Goal: Task Accomplishment & Management: Manage account settings

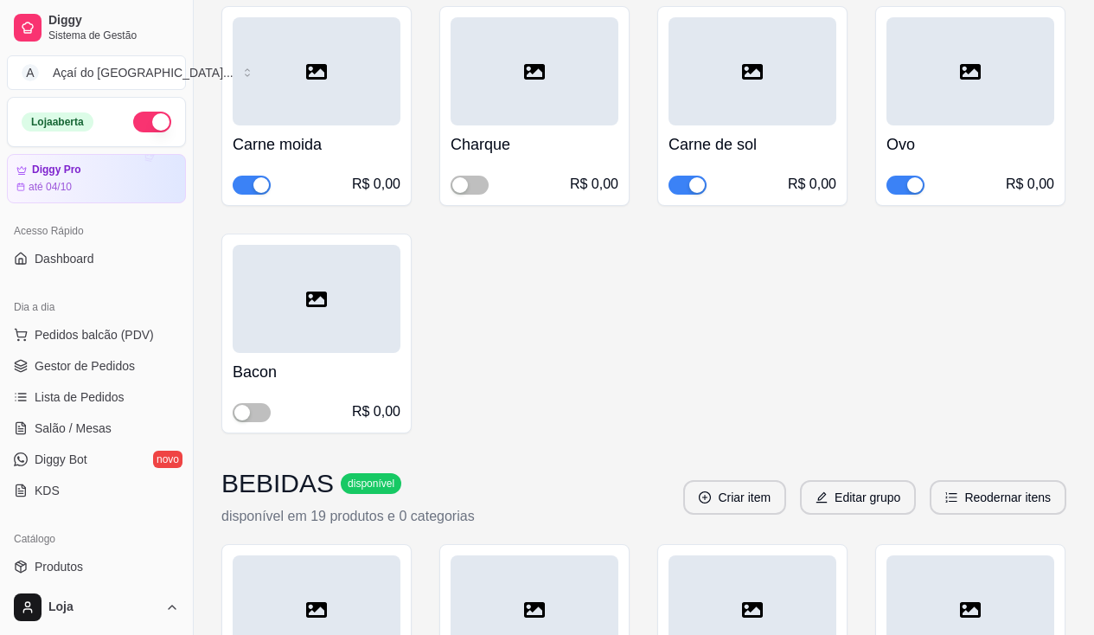
scroll to position [264, 0]
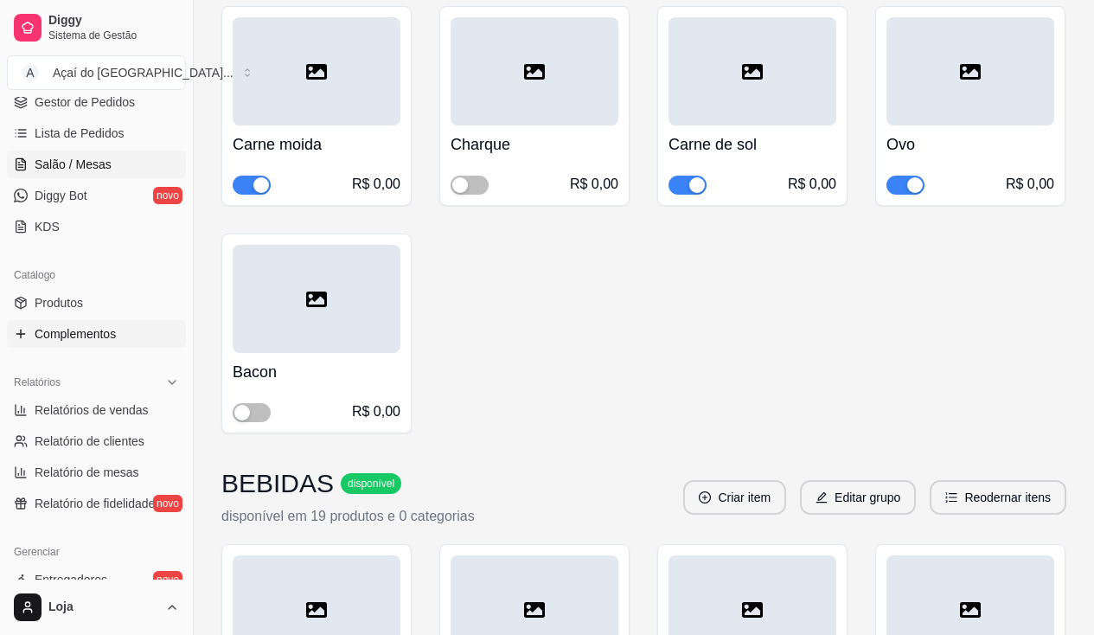
click at [38, 169] on span "Salão / Mesas" at bounding box center [73, 164] width 77 height 17
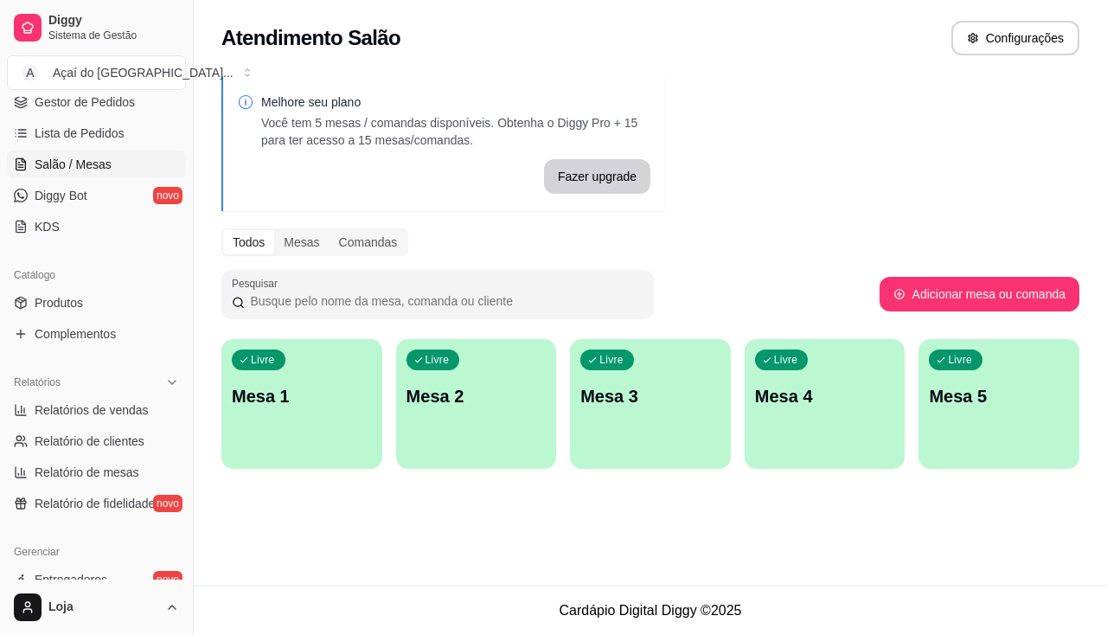
click at [298, 407] on p "Mesa 1" at bounding box center [302, 396] width 140 height 24
click at [363, 429] on div "Livre Mesa 1" at bounding box center [301, 393] width 161 height 109
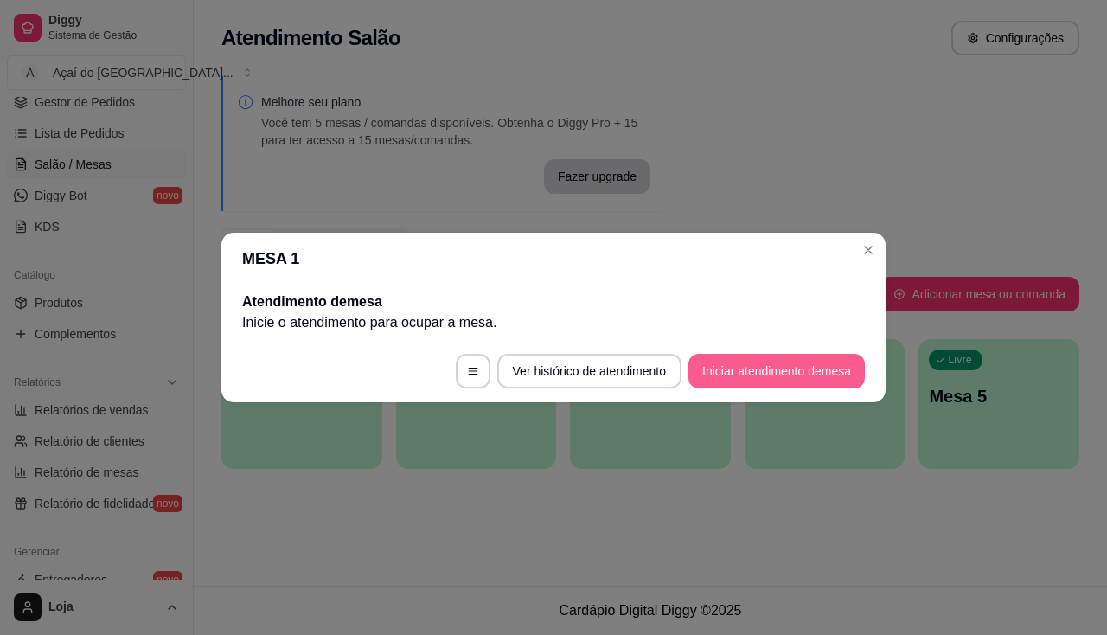
click at [765, 359] on button "Iniciar atendimento de mesa" at bounding box center [776, 371] width 176 height 35
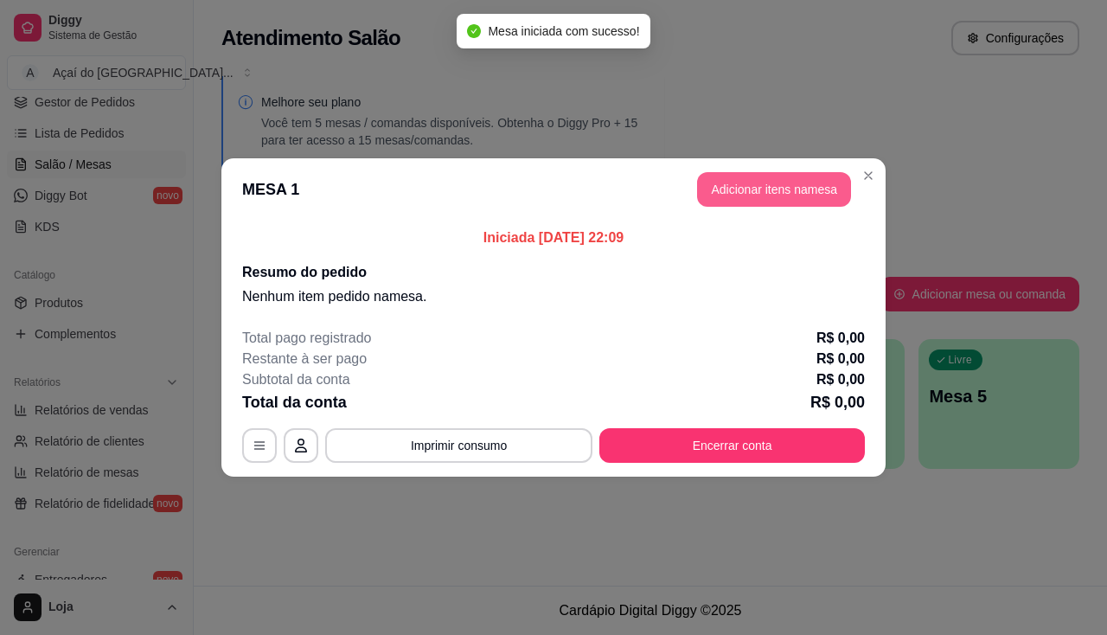
click at [758, 176] on button "Adicionar itens na mesa" at bounding box center [774, 189] width 154 height 35
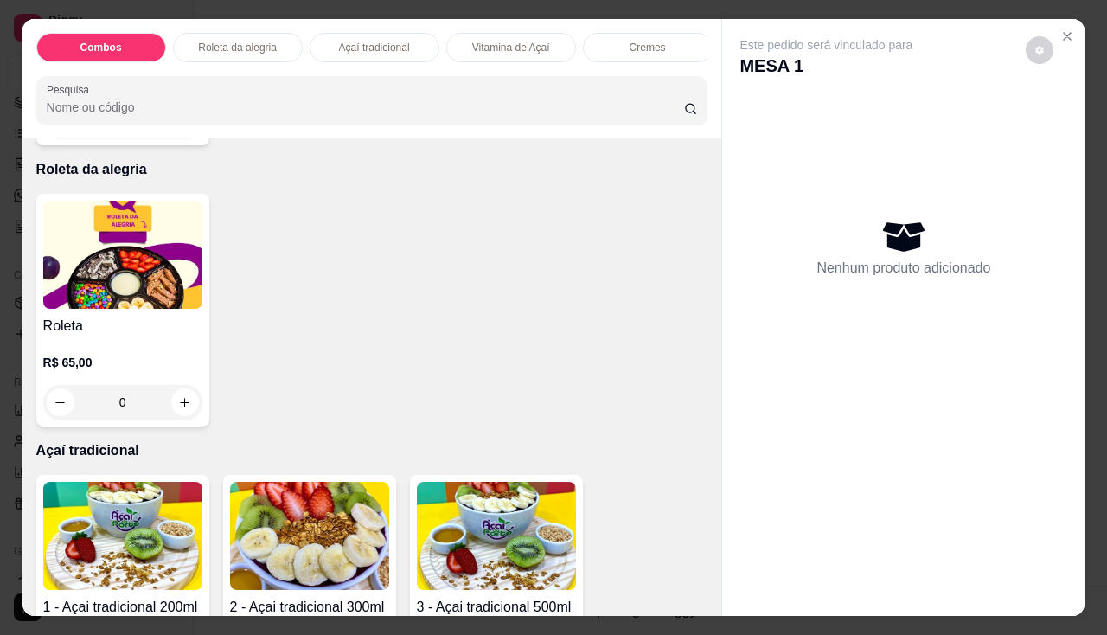
scroll to position [865, 0]
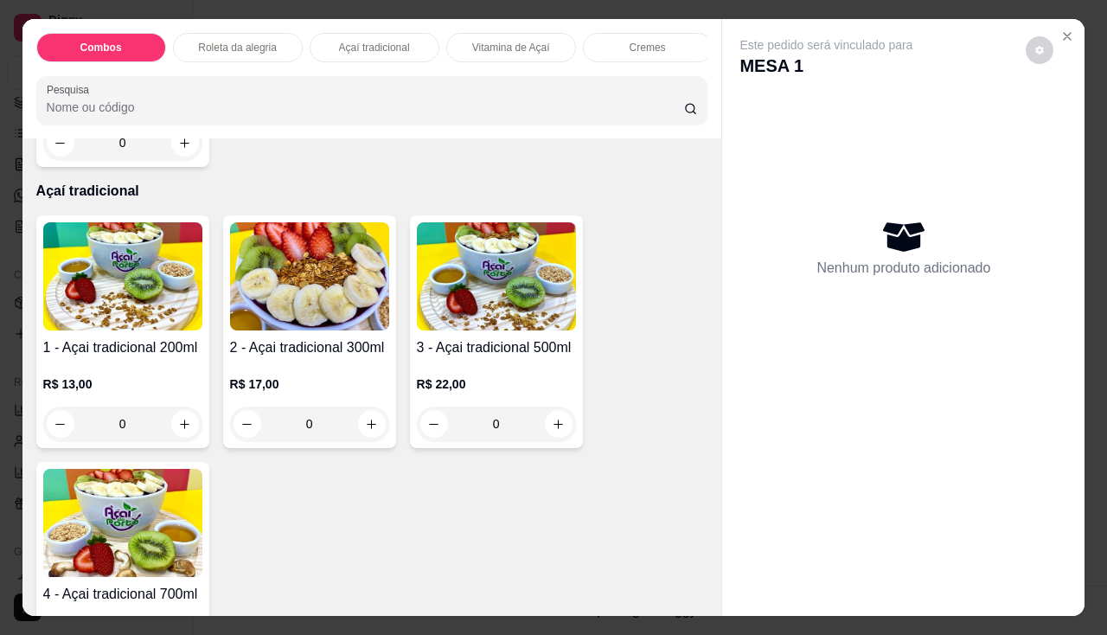
click at [256, 301] on img at bounding box center [309, 276] width 159 height 108
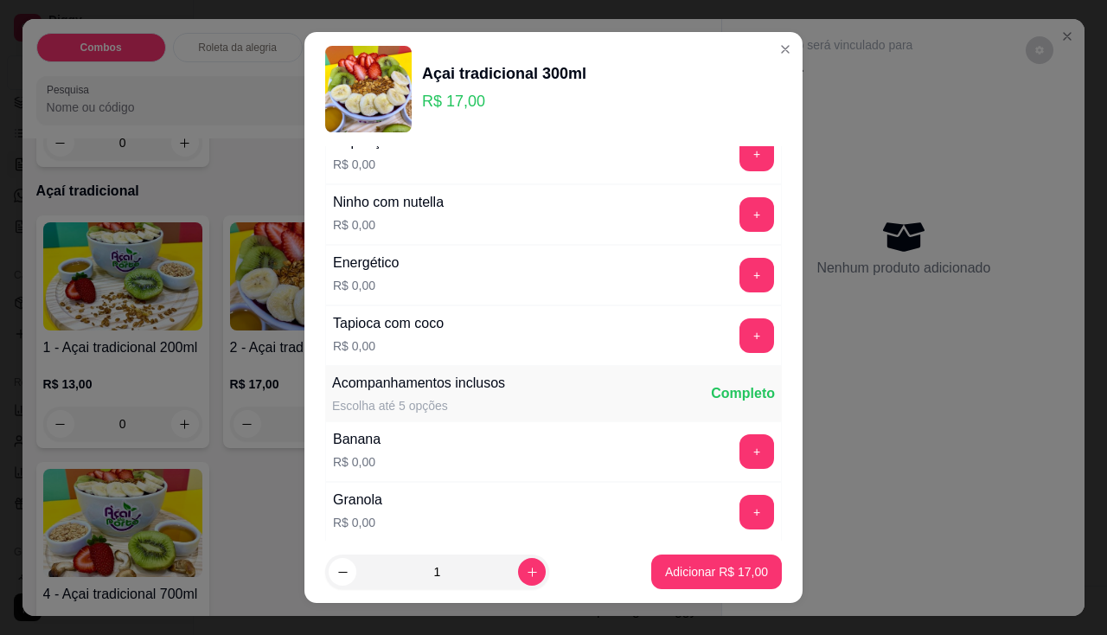
scroll to position [0, 0]
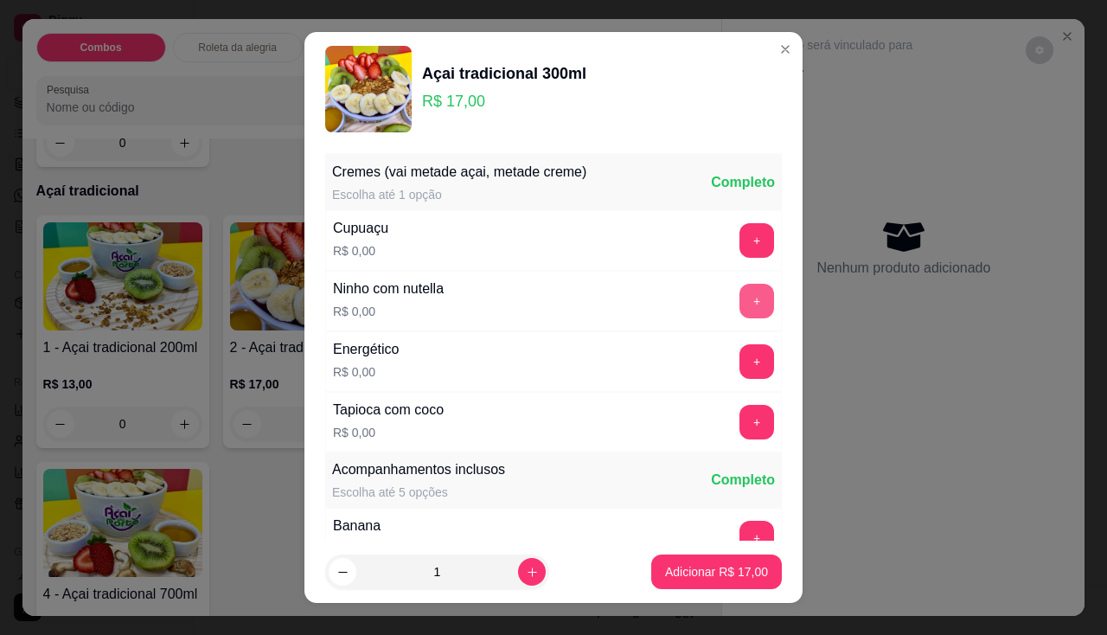
click at [739, 301] on button "+" at bounding box center [756, 301] width 35 height 35
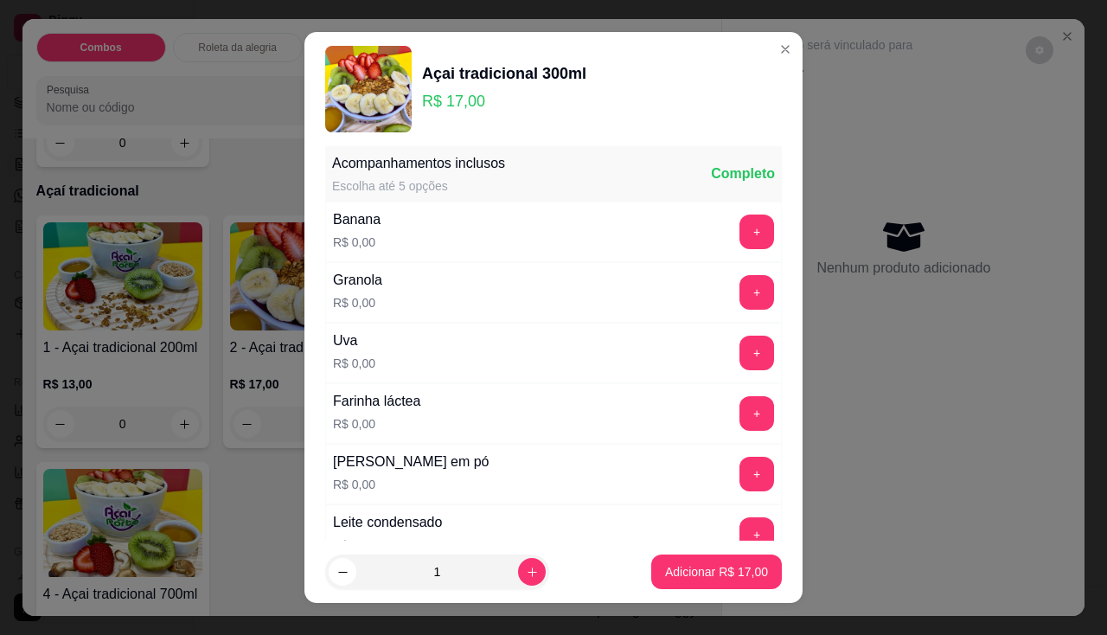
scroll to position [23, 0]
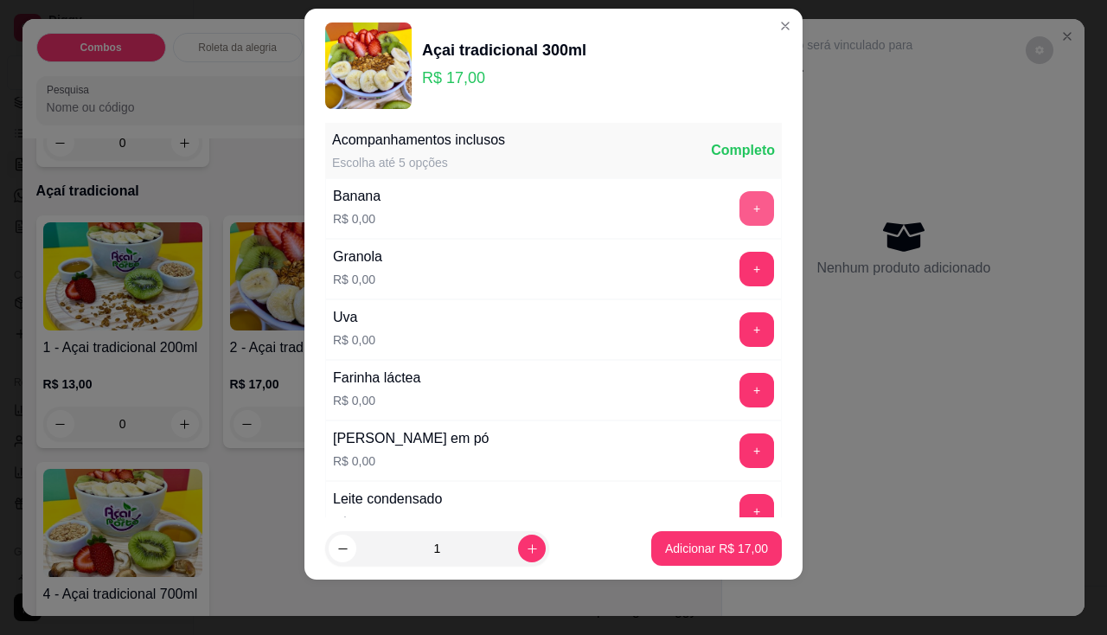
click at [739, 204] on button "+" at bounding box center [756, 208] width 35 height 35
click at [739, 266] on button "+" at bounding box center [756, 269] width 35 height 35
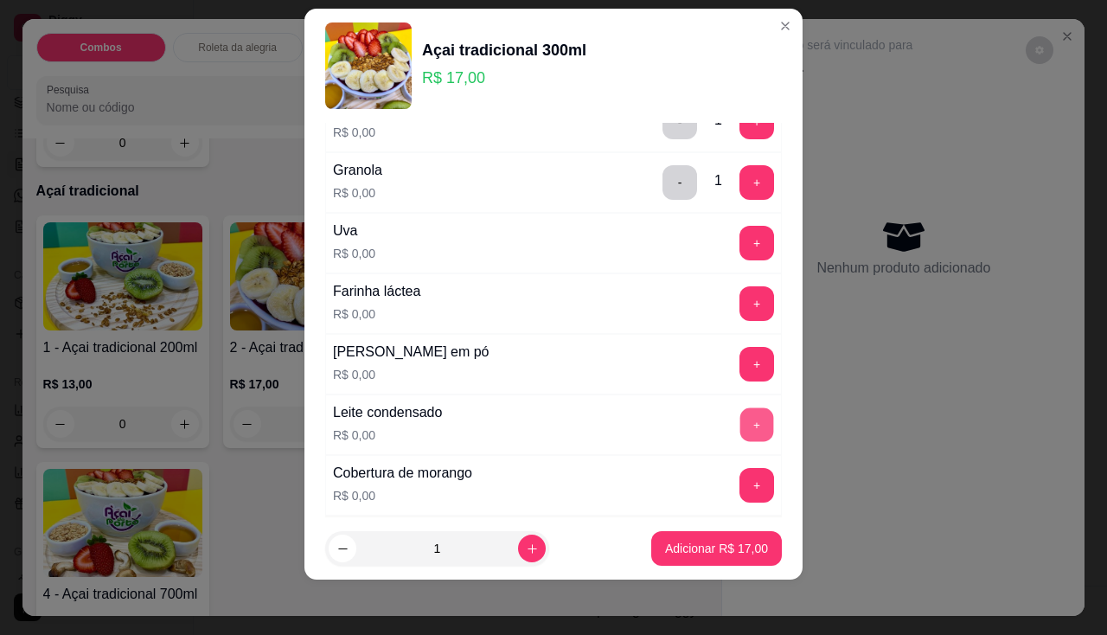
click at [741, 427] on button "+" at bounding box center [757, 424] width 34 height 34
click at [740, 361] on button "+" at bounding box center [757, 364] width 34 height 34
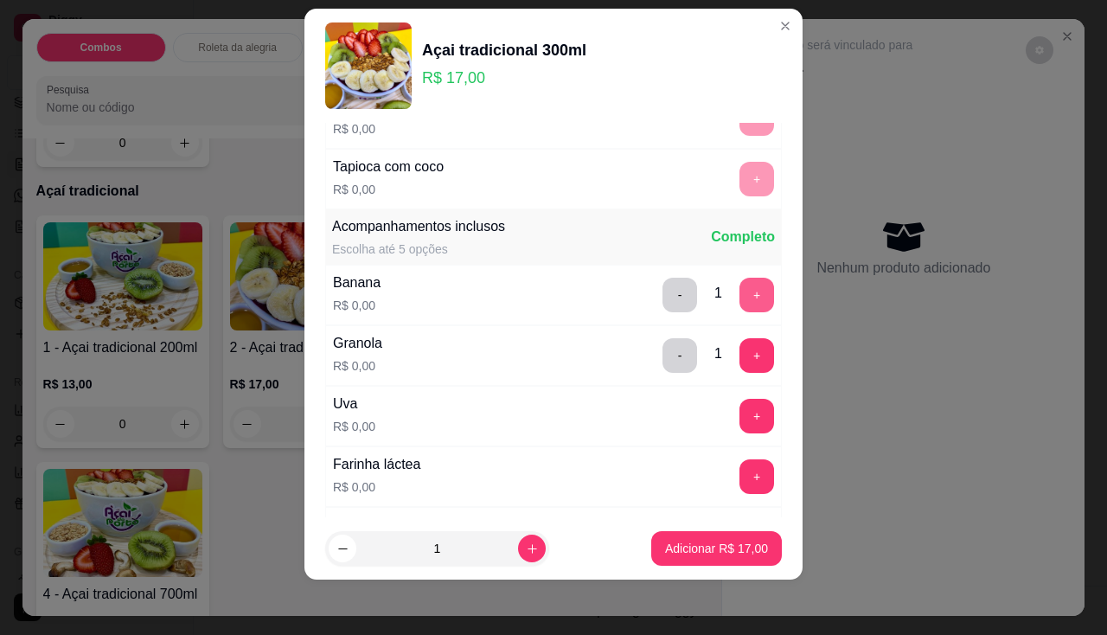
click at [739, 301] on button "+" at bounding box center [756, 295] width 35 height 35
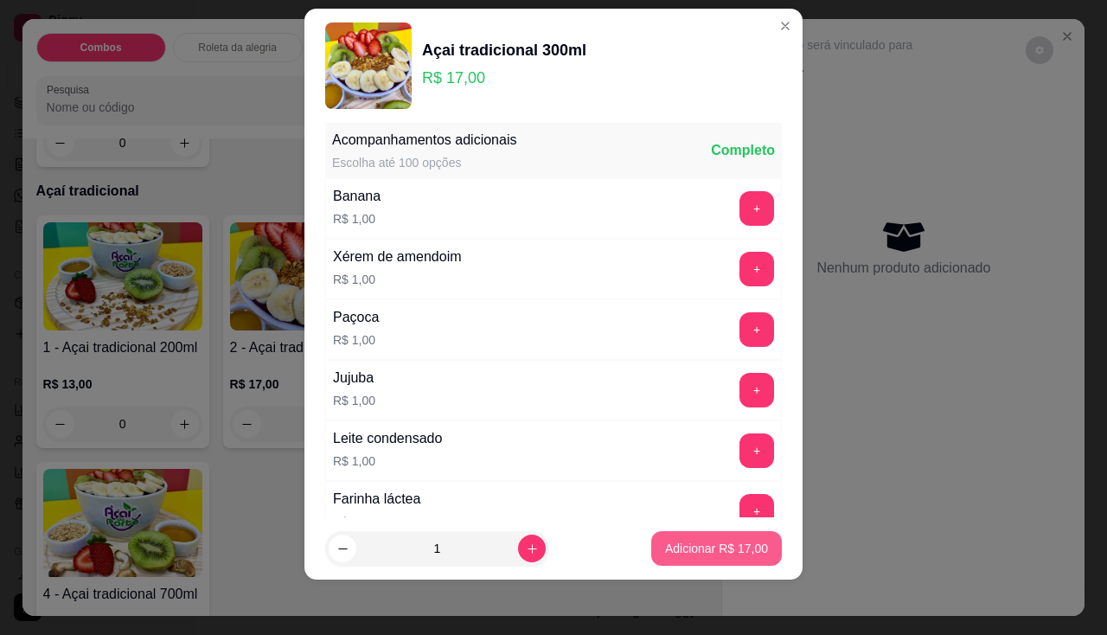
click at [732, 551] on p "Adicionar R$ 17,00" at bounding box center [716, 548] width 103 height 17
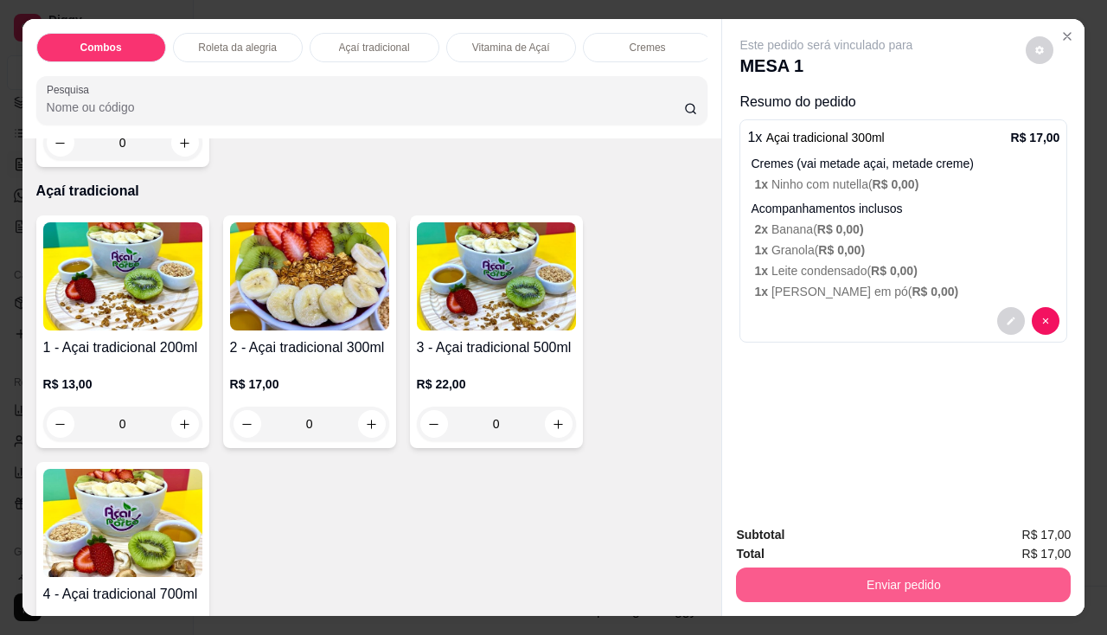
click at [819, 576] on button "Enviar pedido" at bounding box center [903, 584] width 335 height 35
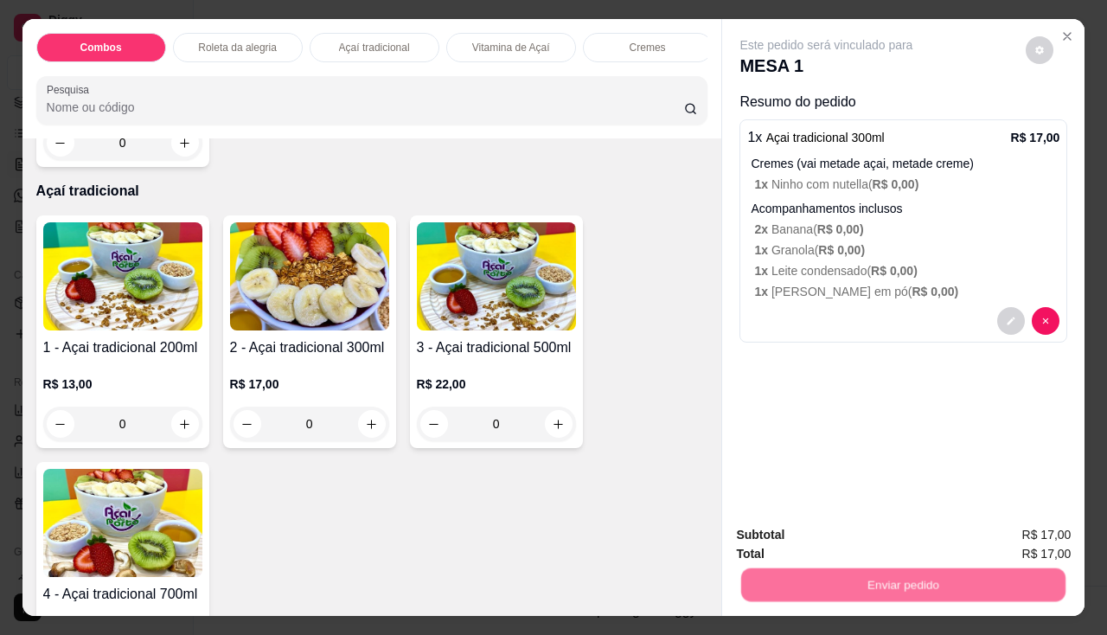
click at [817, 534] on button "Não registrar e enviar pedido" at bounding box center [846, 536] width 175 height 32
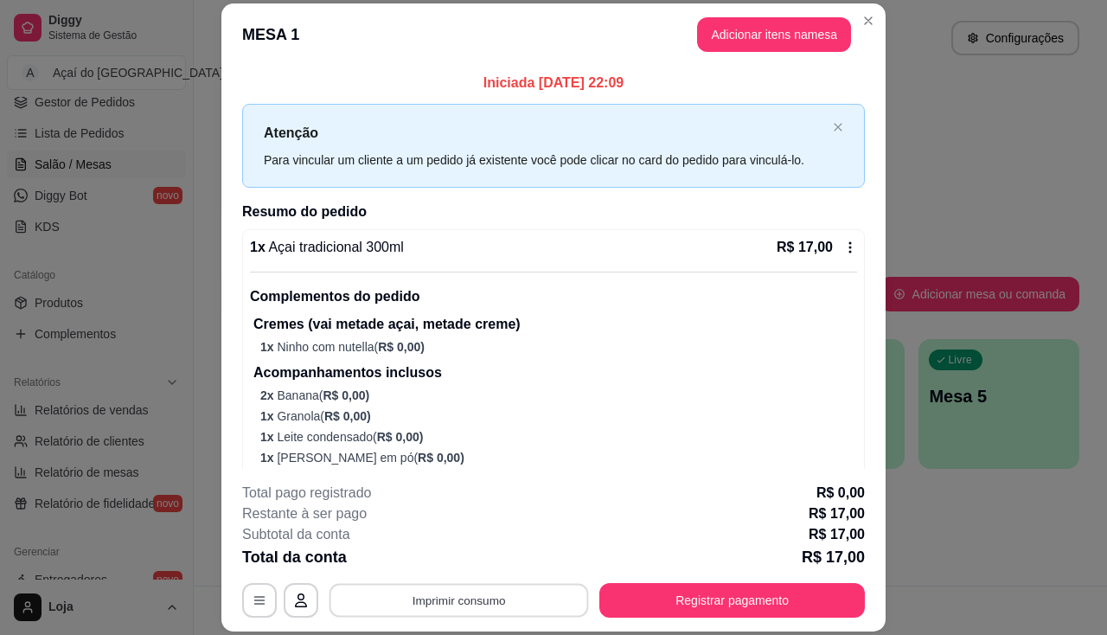
click at [456, 595] on button "Imprimir consumo" at bounding box center [458, 601] width 259 height 34
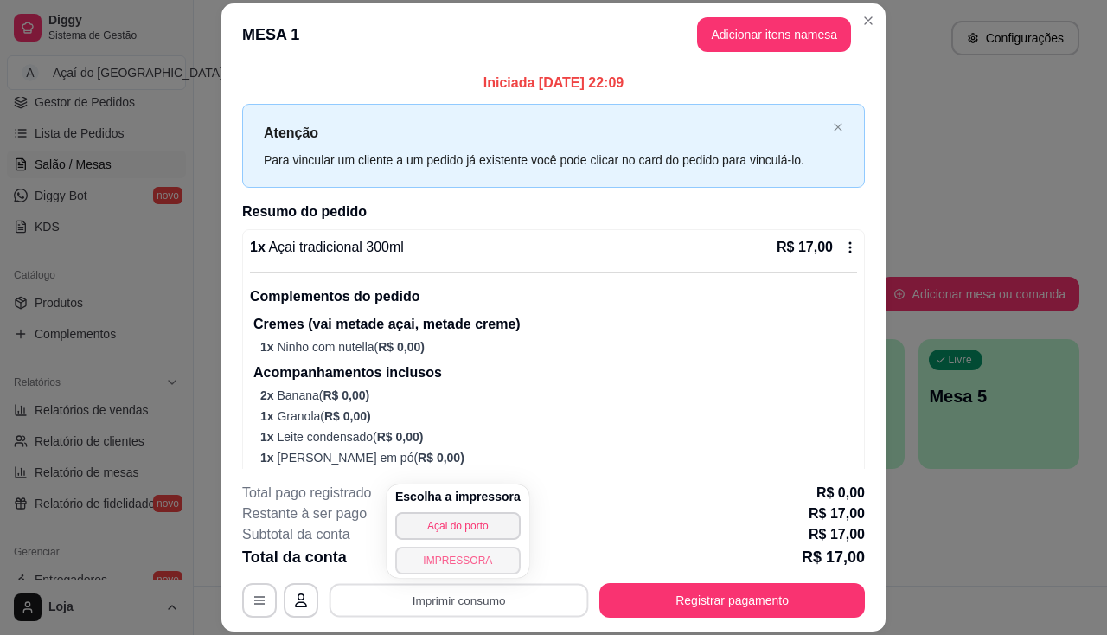
click at [463, 557] on button "IMPRESSORA" at bounding box center [457, 561] width 125 height 28
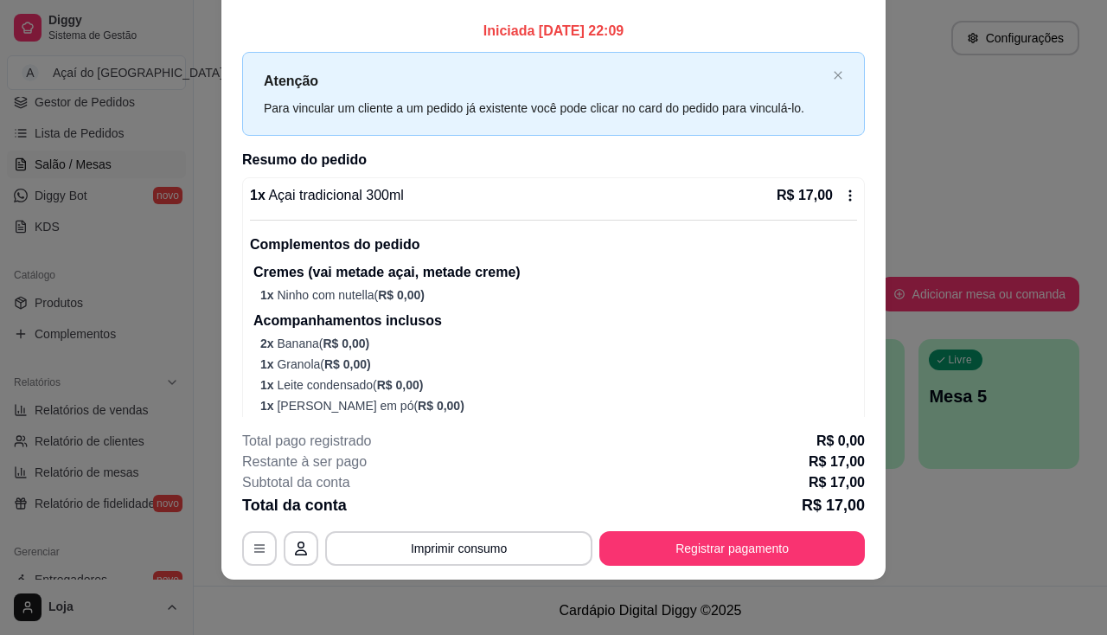
scroll to position [0, 0]
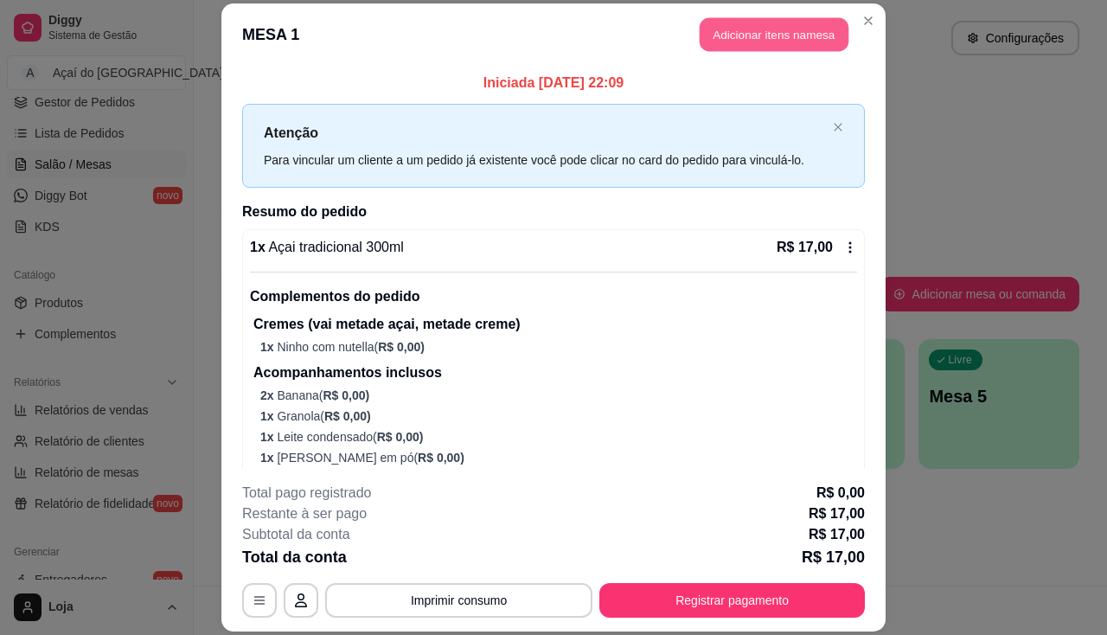
click at [777, 29] on button "Adicionar itens na mesa" at bounding box center [774, 34] width 149 height 34
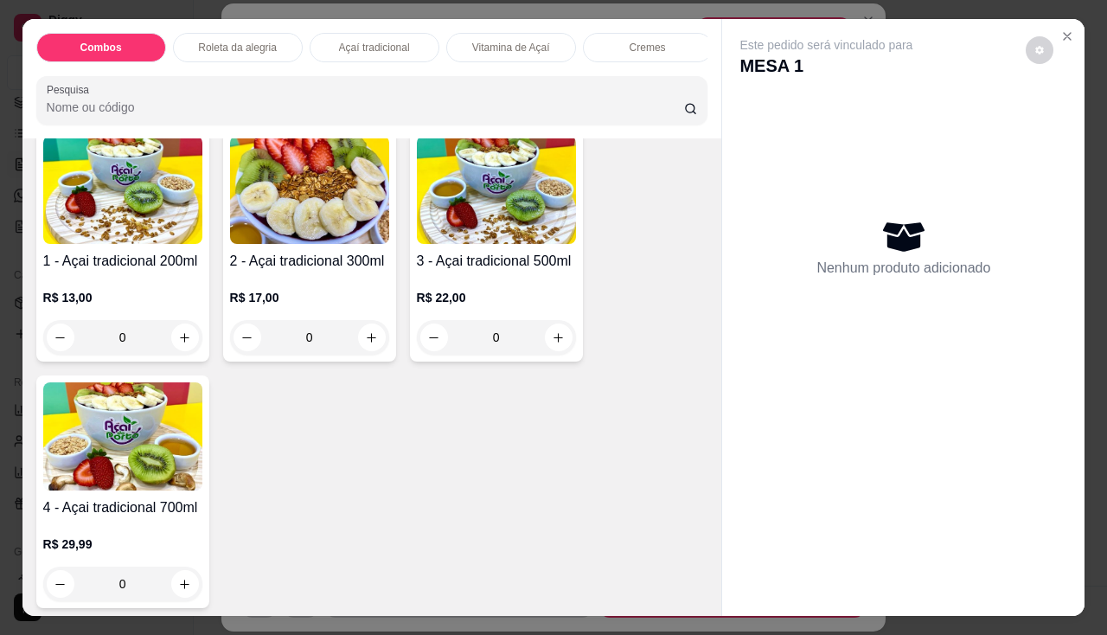
scroll to position [692, 0]
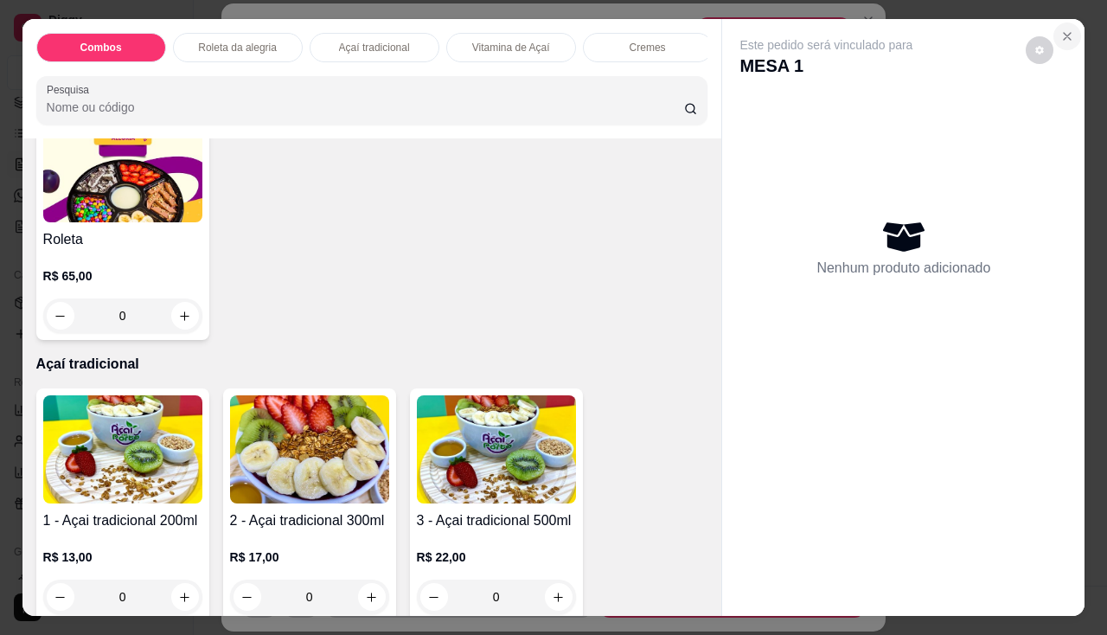
click at [1056, 22] on button "Close" at bounding box center [1067, 36] width 28 height 28
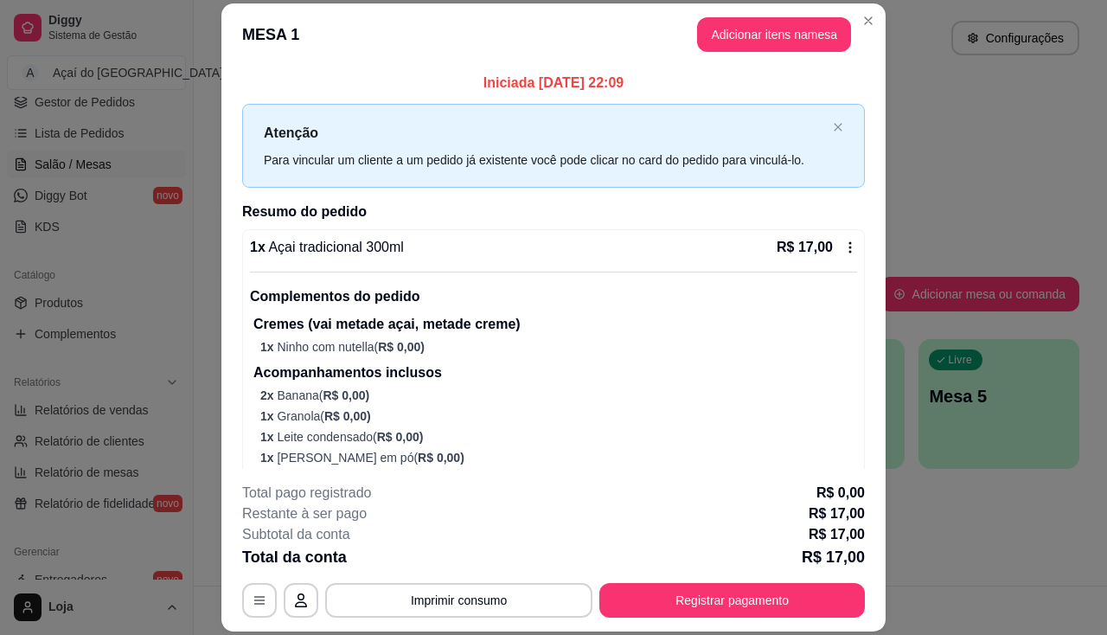
click at [849, 247] on icon at bounding box center [850, 246] width 3 height 11
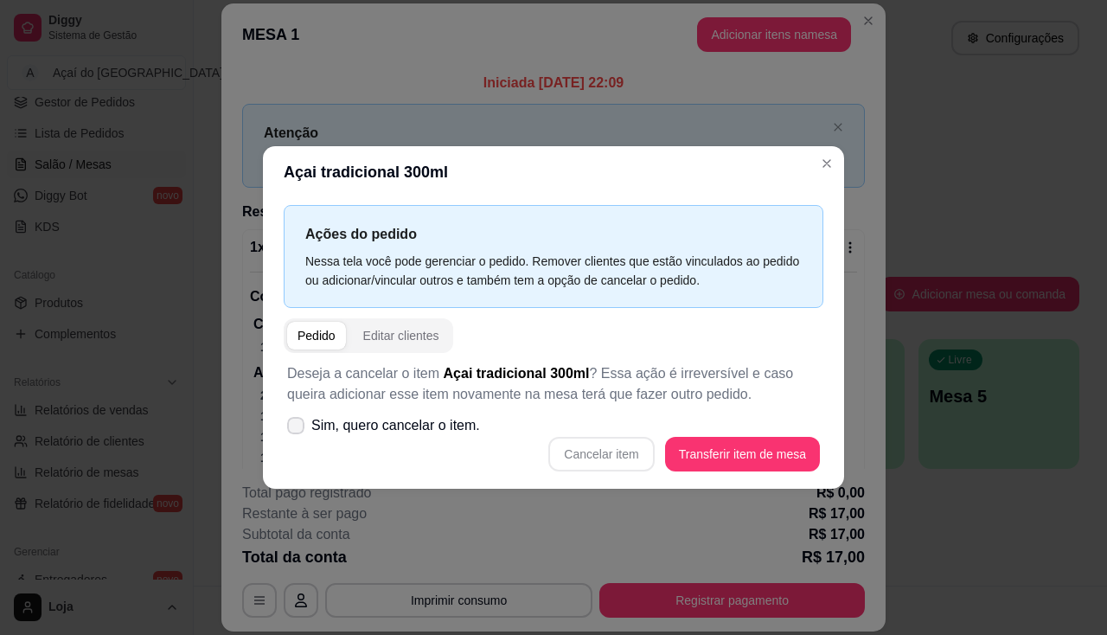
click at [387, 438] on label "Sim, quero cancelar o item." at bounding box center [383, 425] width 207 height 35
click at [297, 438] on input "Sim, quero cancelar o item." at bounding box center [291, 434] width 11 height 11
checkbox input "true"
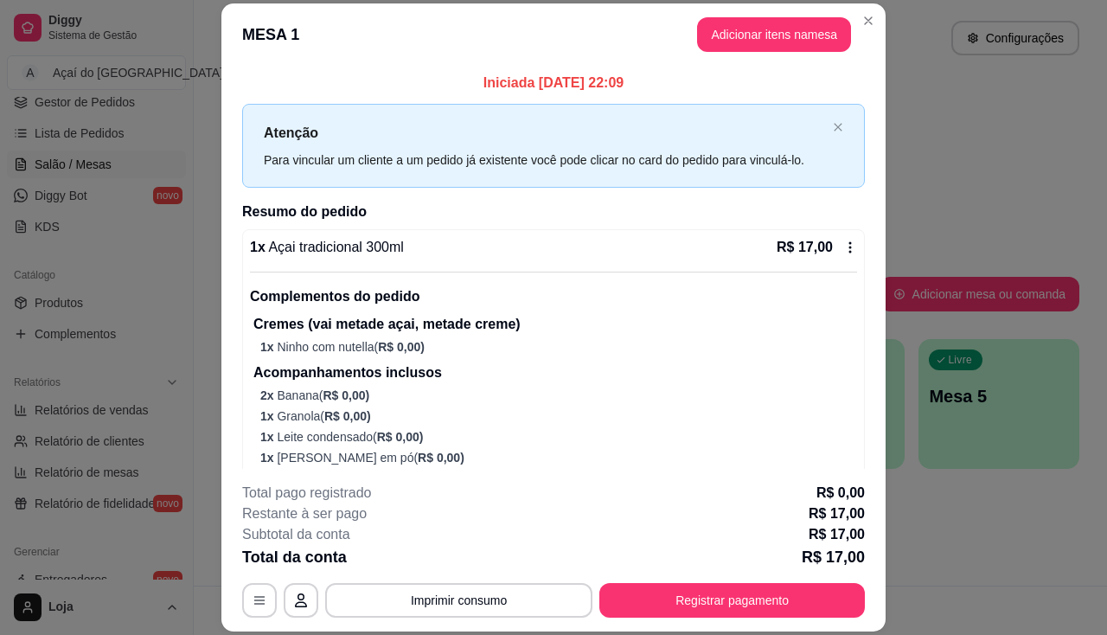
click at [843, 241] on icon at bounding box center [850, 247] width 14 height 14
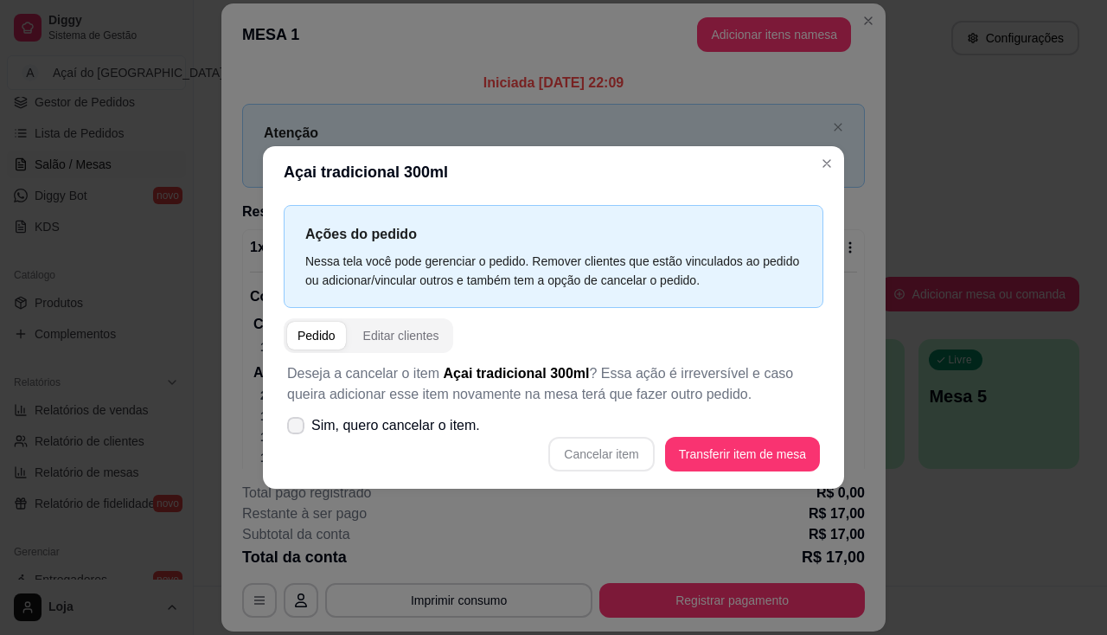
click at [399, 424] on span "Sim, quero cancelar o item." at bounding box center [395, 425] width 169 height 21
click at [297, 429] on input "Sim, quero cancelar o item." at bounding box center [291, 434] width 11 height 11
checkbox input "true"
click at [594, 460] on button "Cancelar item" at bounding box center [601, 454] width 106 height 35
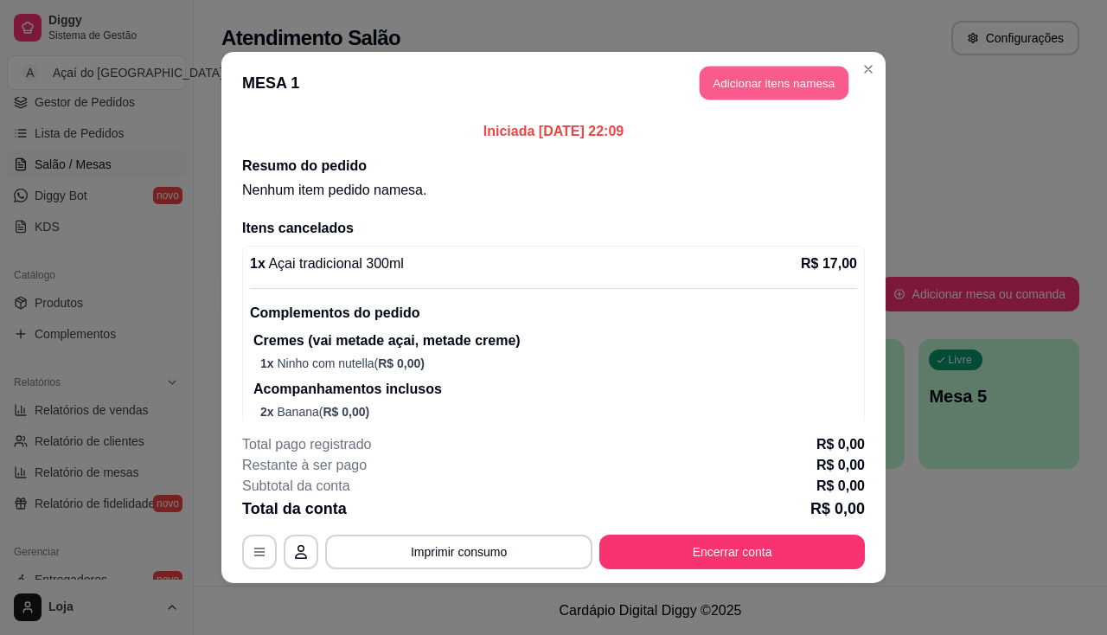
click at [726, 91] on button "Adicionar itens na mesa" at bounding box center [774, 84] width 149 height 34
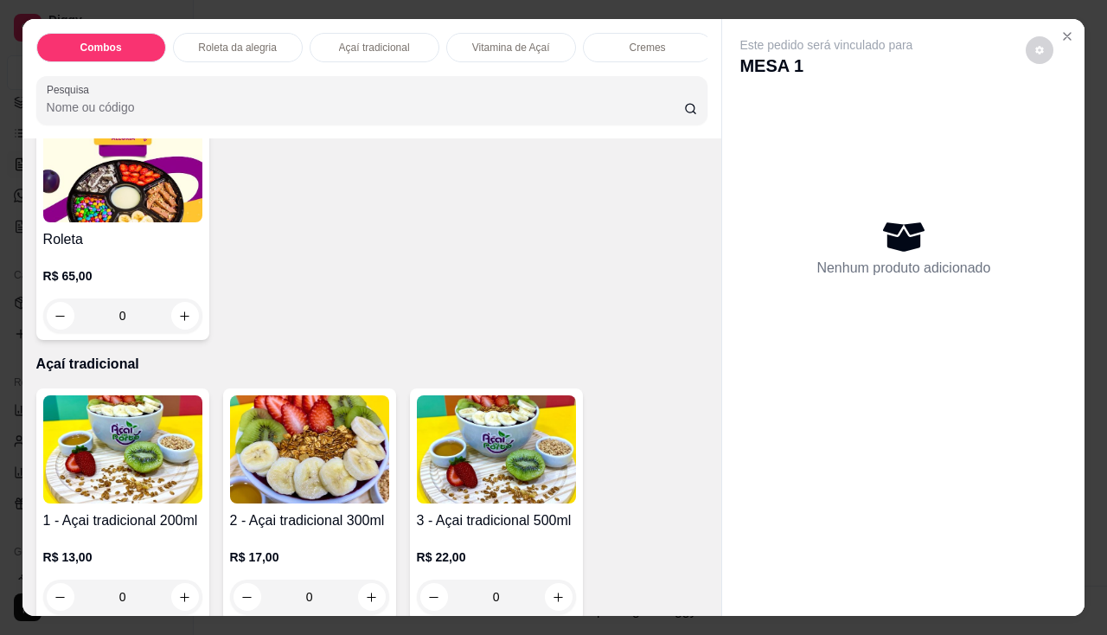
scroll to position [778, 0]
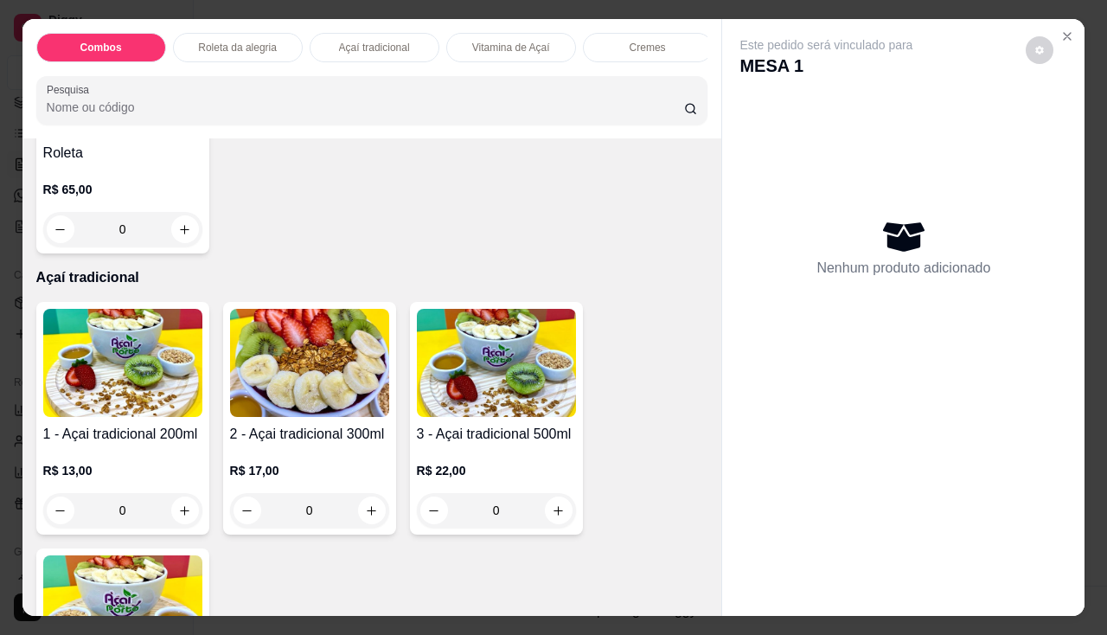
click at [331, 378] on img at bounding box center [309, 363] width 159 height 108
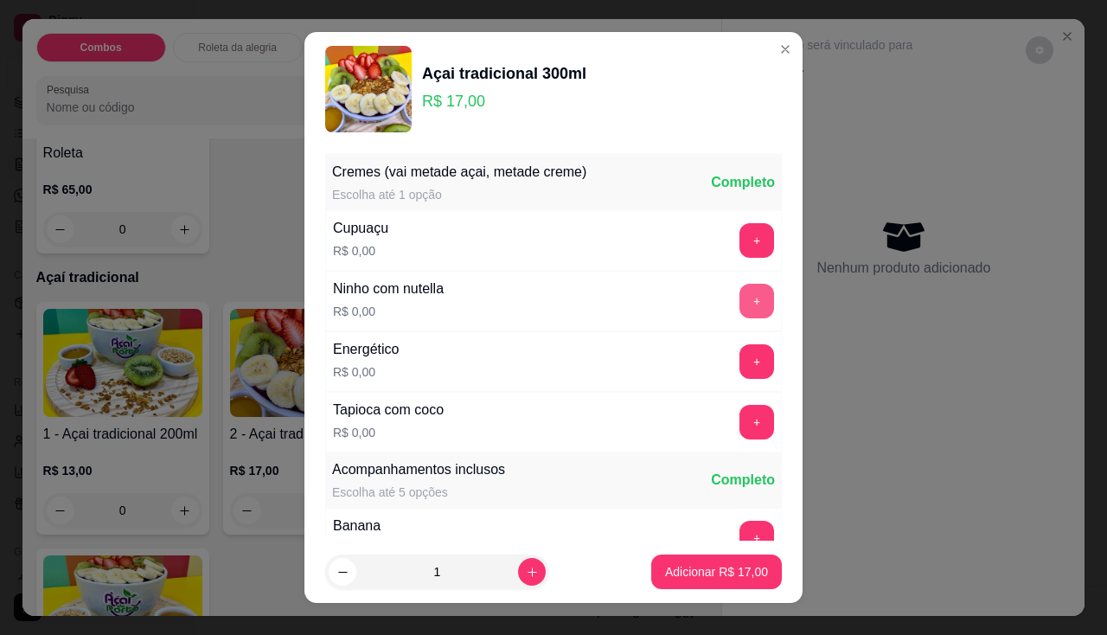
click at [739, 296] on button "+" at bounding box center [756, 301] width 35 height 35
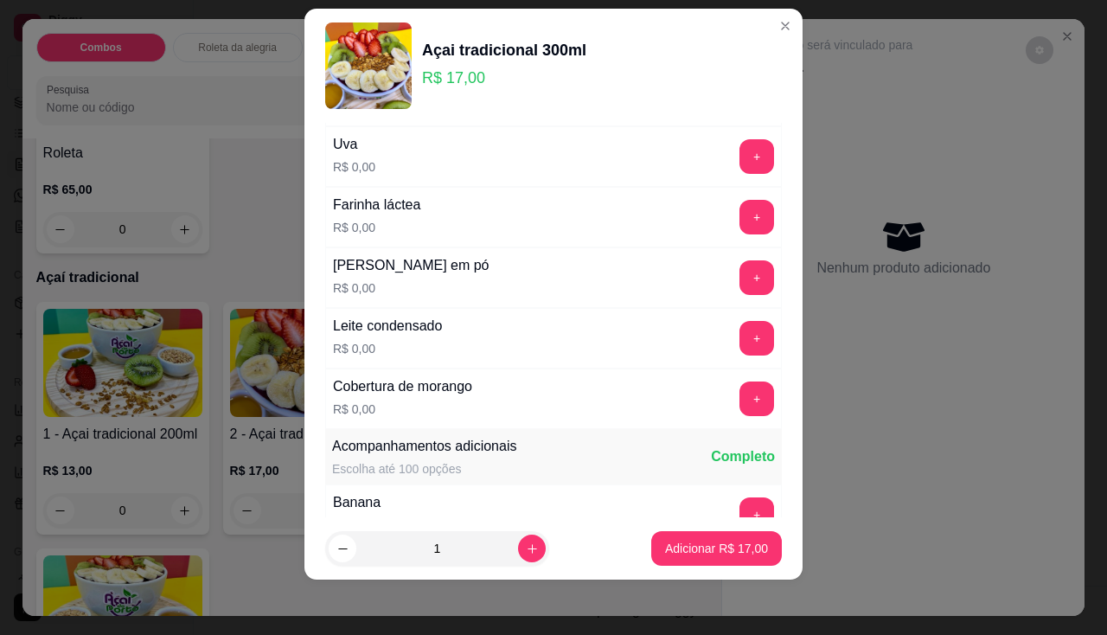
scroll to position [306, 0]
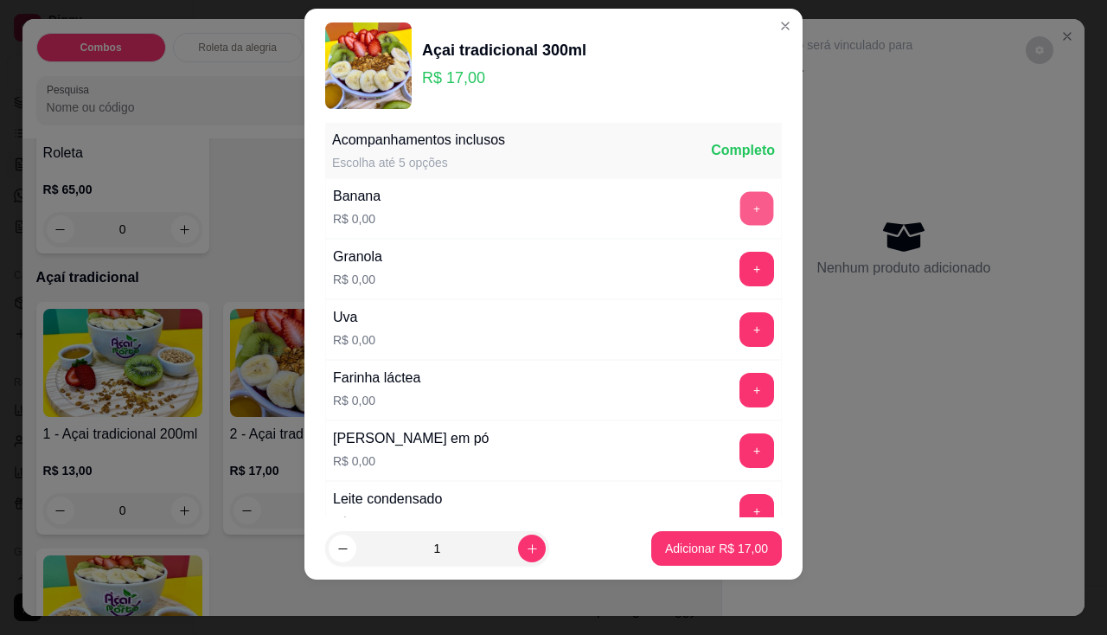
click at [740, 214] on button "+" at bounding box center [757, 208] width 34 height 34
click at [740, 276] on button "+" at bounding box center [757, 269] width 34 height 34
click at [739, 217] on button "+" at bounding box center [756, 208] width 35 height 35
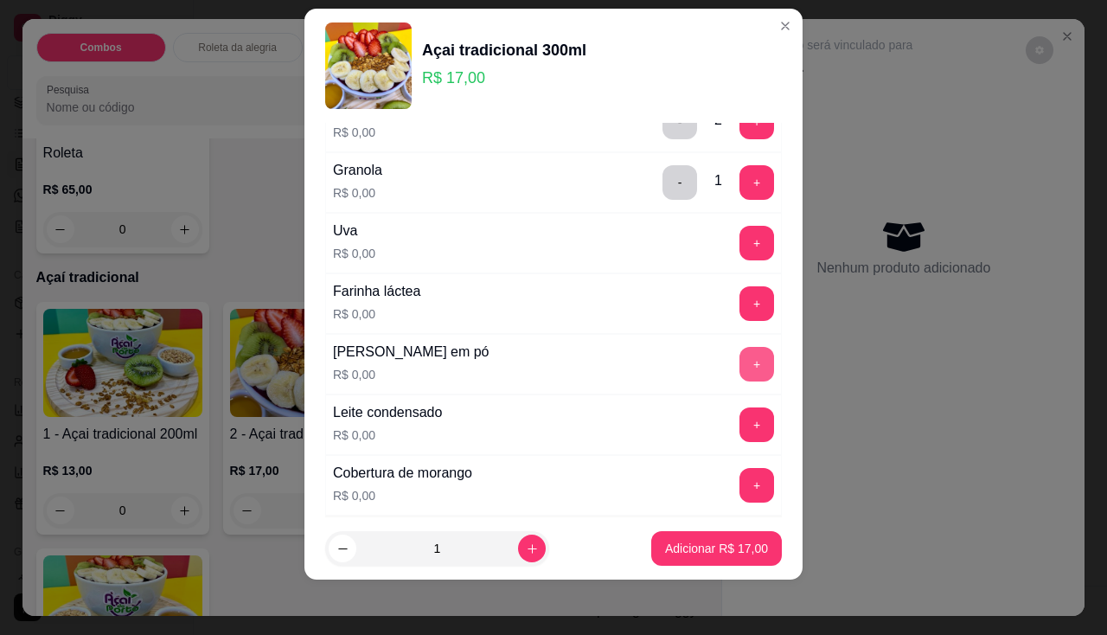
scroll to position [479, 0]
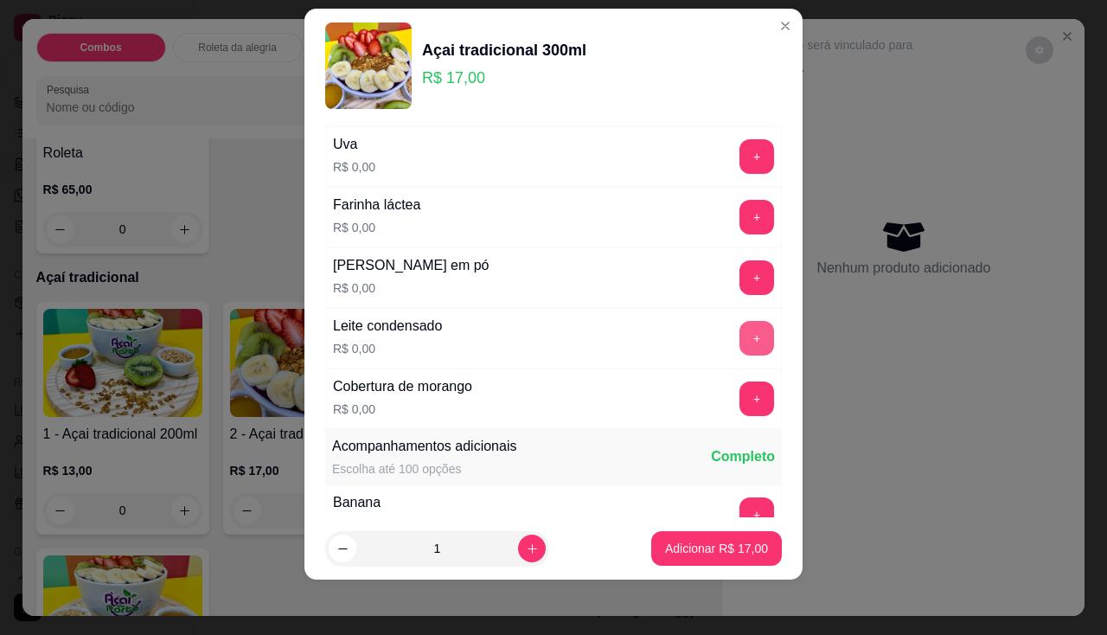
click at [739, 330] on button "+" at bounding box center [756, 338] width 35 height 35
click at [734, 330] on div "+" at bounding box center [756, 338] width 48 height 35
click at [739, 281] on button "+" at bounding box center [756, 277] width 35 height 35
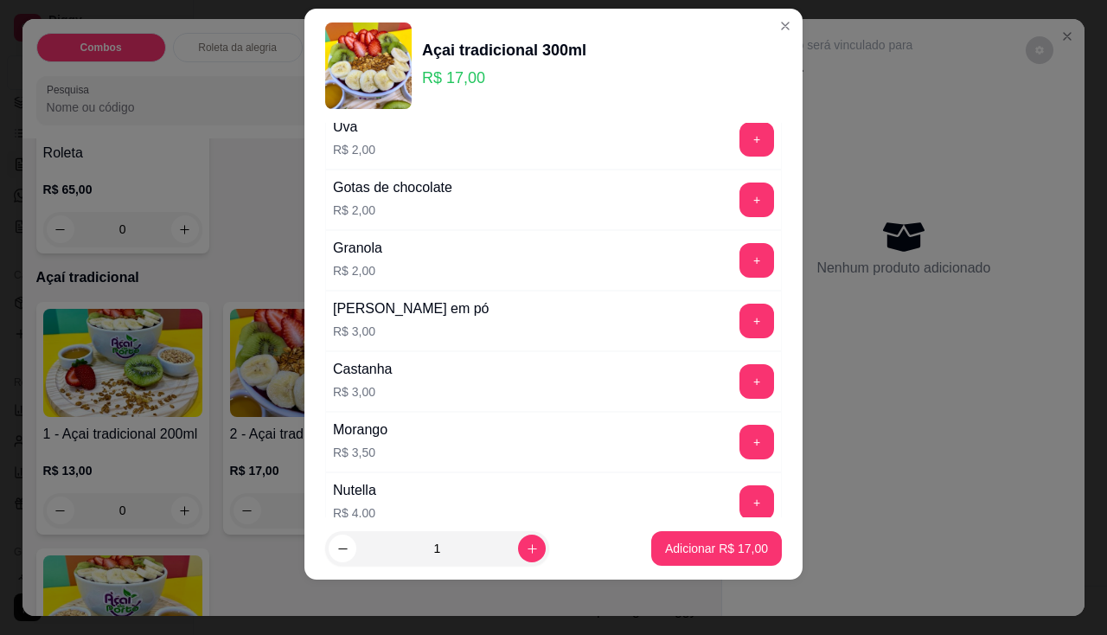
scroll to position [1304, 0]
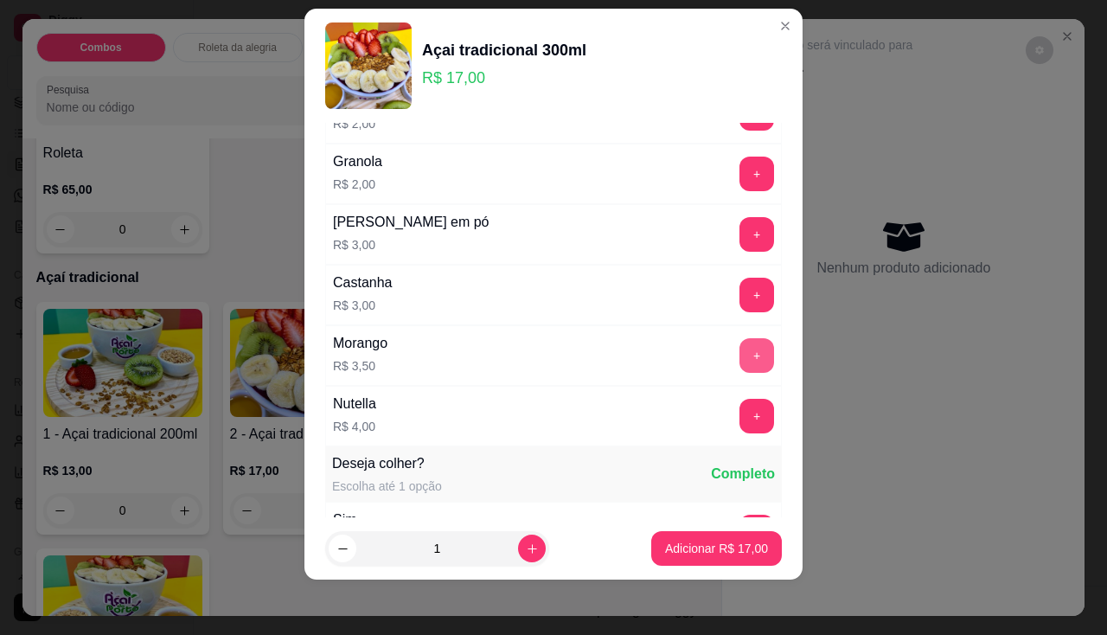
click at [739, 353] on button "+" at bounding box center [756, 355] width 35 height 35
click at [739, 426] on button "+" at bounding box center [756, 416] width 35 height 35
click at [725, 538] on button "Adicionar R$ 24,50" at bounding box center [716, 548] width 131 height 35
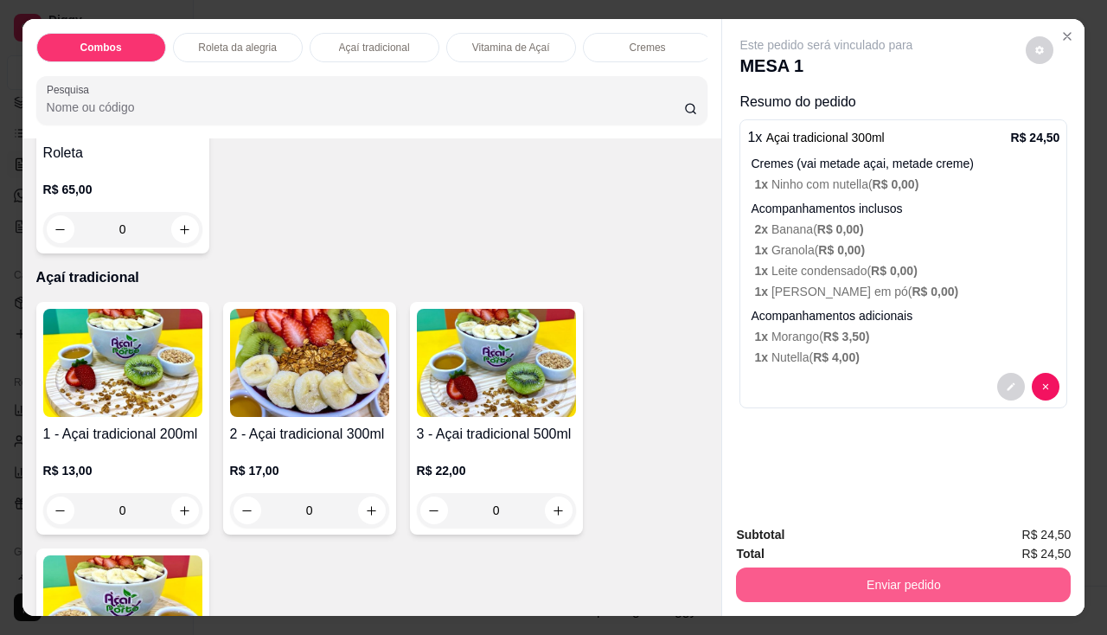
click at [778, 583] on button "Enviar pedido" at bounding box center [903, 584] width 335 height 35
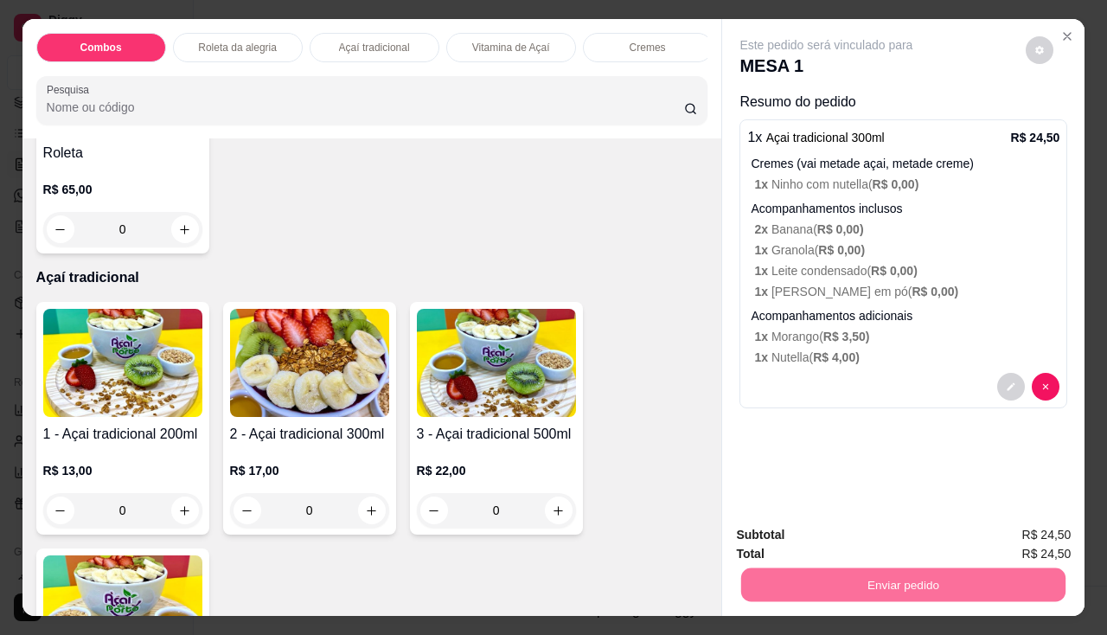
click at [765, 520] on button "Não registrar e enviar pedido" at bounding box center [847, 536] width 180 height 33
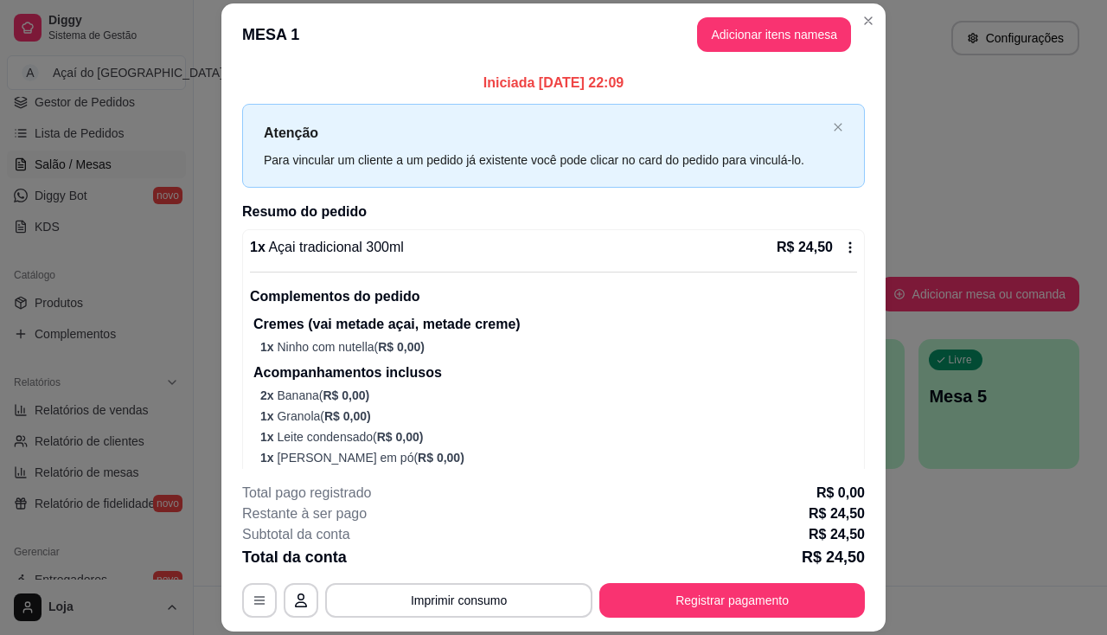
click at [436, 597] on button "Imprimir consumo" at bounding box center [458, 600] width 267 height 35
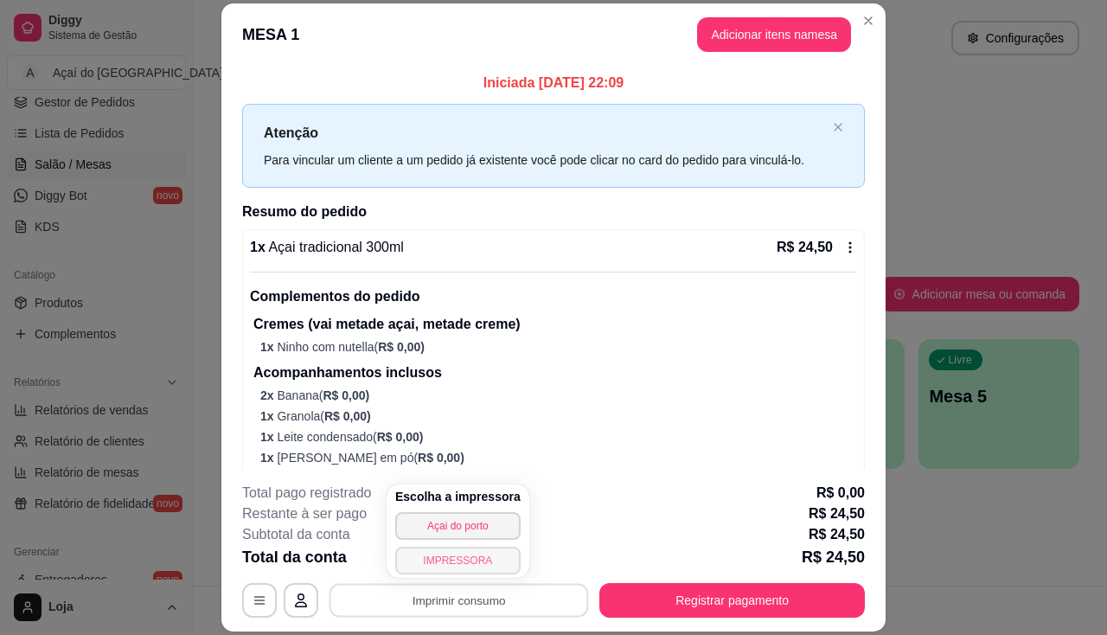
click at [455, 570] on button "IMPRESSORA" at bounding box center [457, 561] width 125 height 28
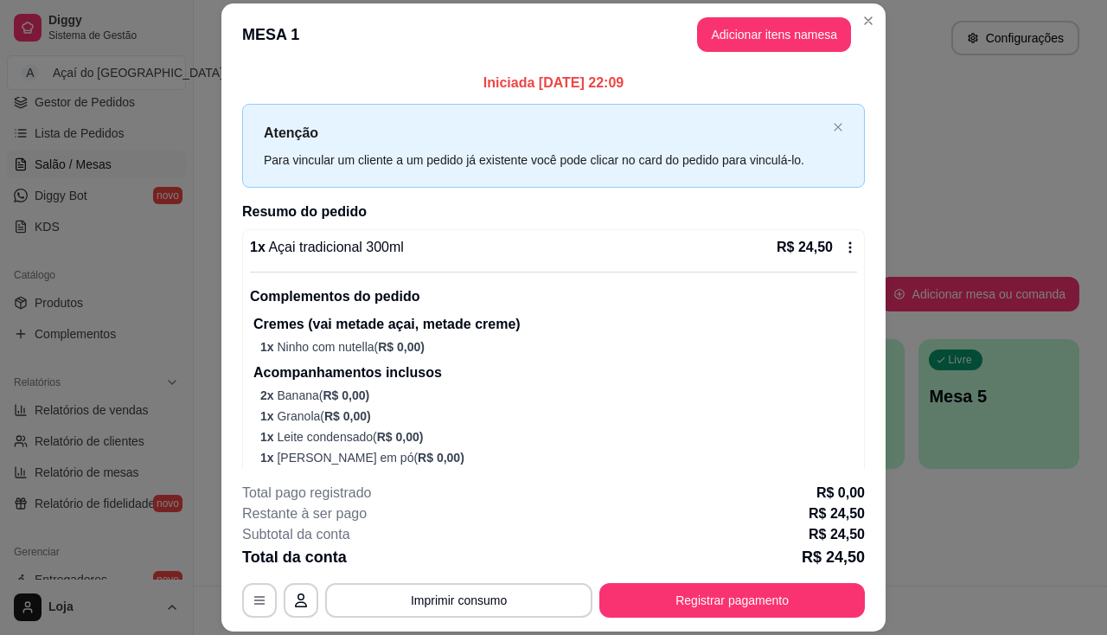
click at [556, 525] on div "Subtotal da conta R$ 24,50" at bounding box center [553, 534] width 623 height 21
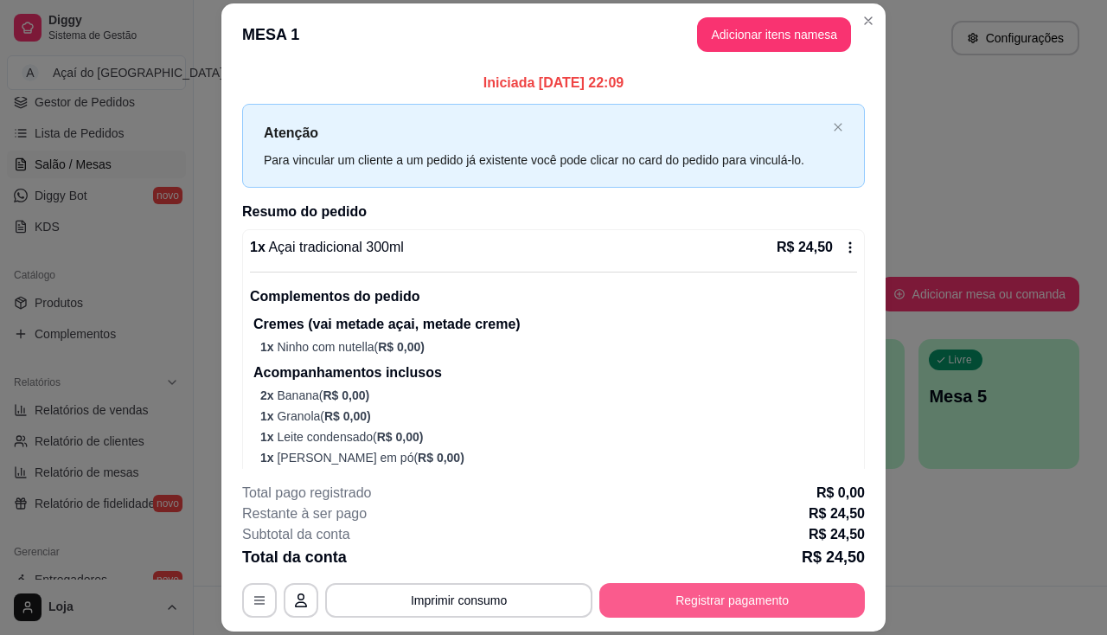
click at [625, 601] on button "Registrar pagamento" at bounding box center [731, 600] width 265 height 35
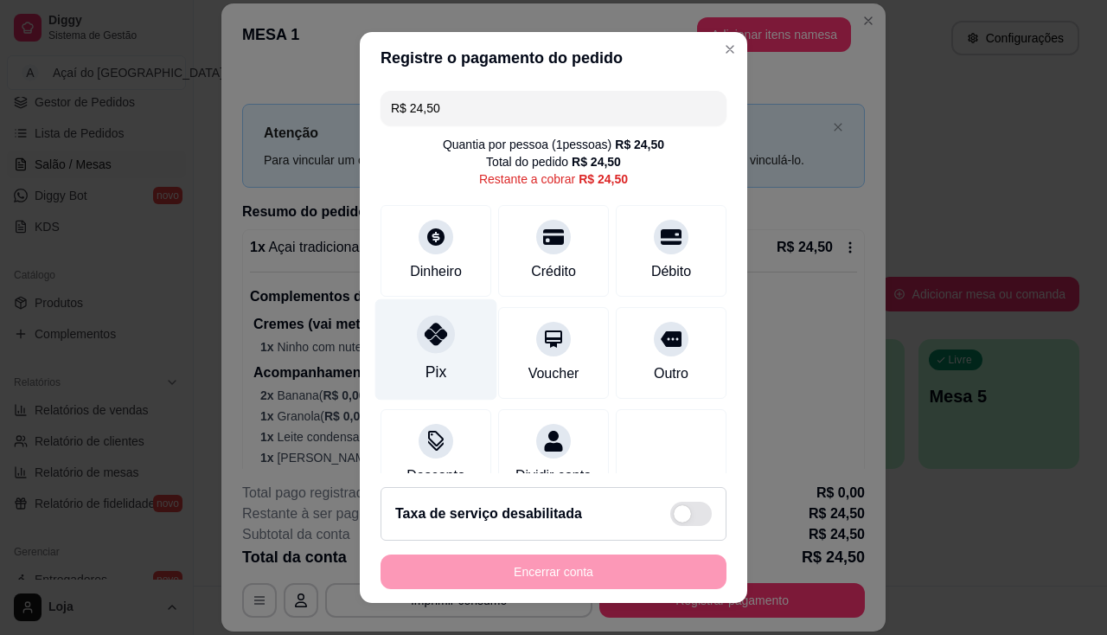
click at [441, 342] on div at bounding box center [436, 334] width 38 height 38
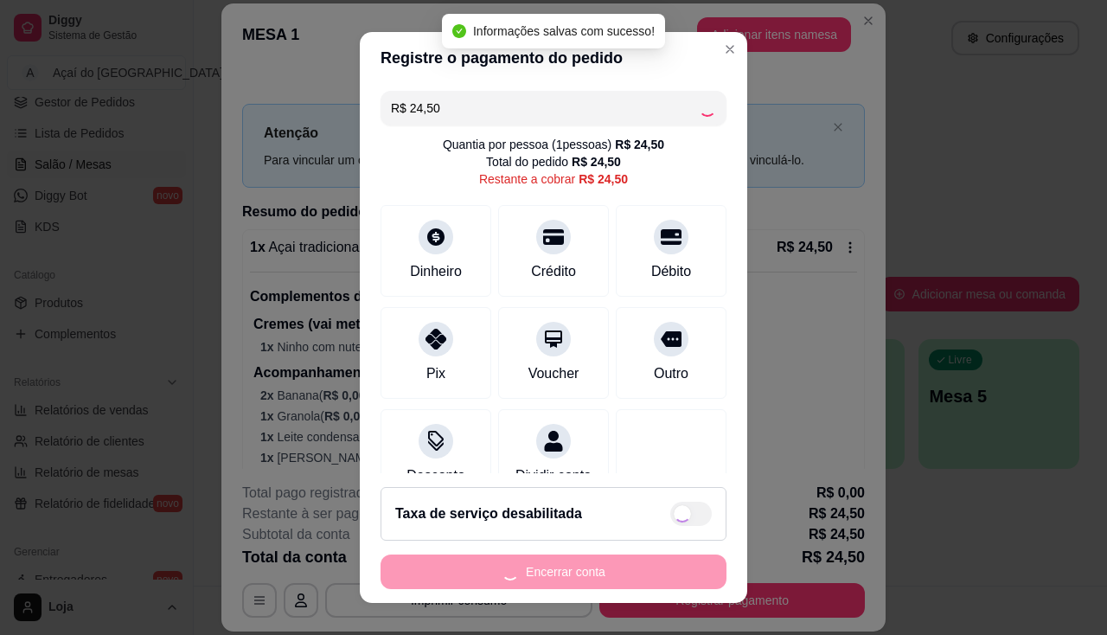
type input "R$ 0,00"
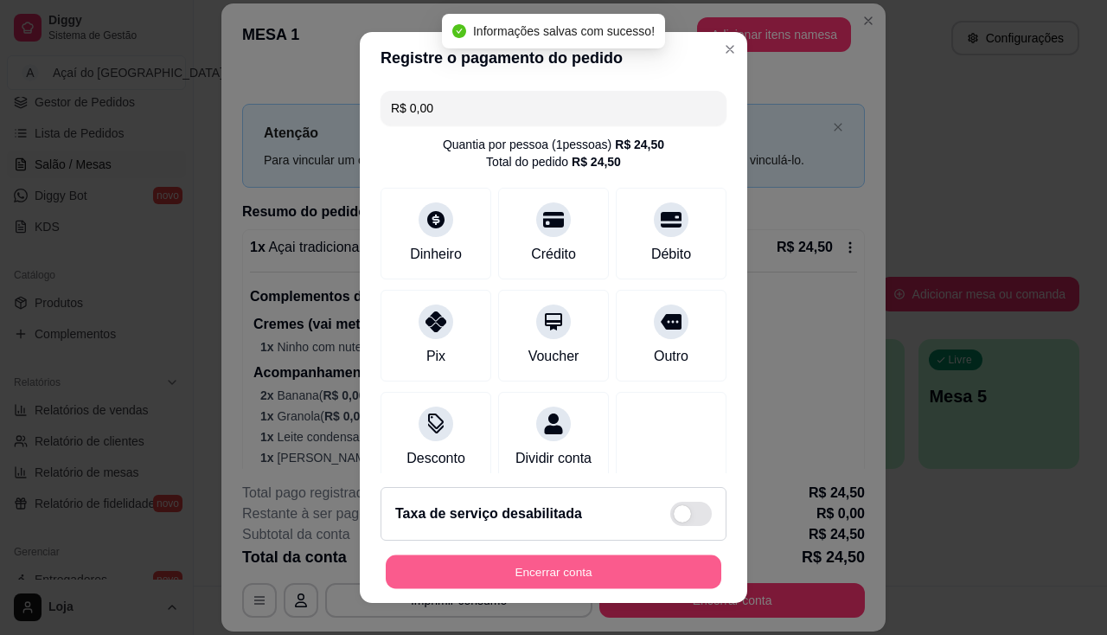
click at [500, 566] on button "Encerrar conta" at bounding box center [554, 572] width 336 height 34
